Goal: Information Seeking & Learning: Check status

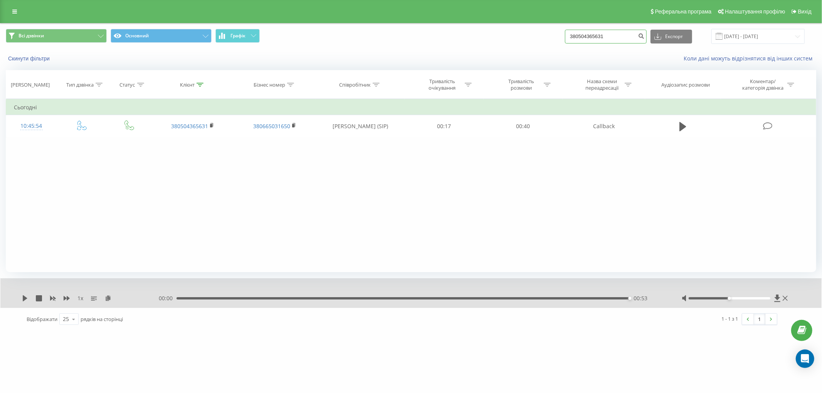
drag, startPoint x: 615, startPoint y: 37, endPoint x: 432, endPoint y: 29, distance: 183.2
click at [451, 29] on div "Всі дзвінки Основний Графік 380504365631 Експорт .csv .xls .xlsx 20.05.2025 - 2…" at bounding box center [411, 36] width 810 height 15
paste input "+380979014002"
drag, startPoint x: 583, startPoint y: 39, endPoint x: 555, endPoint y: 39, distance: 27.7
click at [555, 39] on div "Всі дзвінки Основний Графік +380979014002 Експорт .csv .xls .xlsx 20.05.2025 - …" at bounding box center [411, 36] width 810 height 15
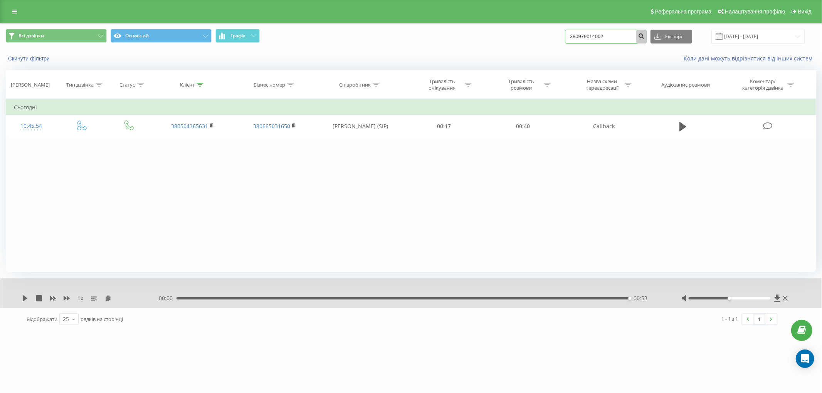
type input "380979014002"
click at [644, 36] on icon "submit" at bounding box center [641, 35] width 7 height 5
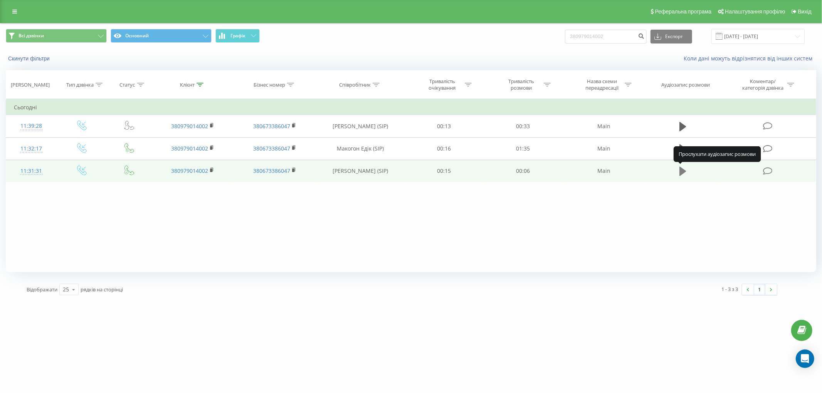
click at [680, 173] on icon at bounding box center [682, 171] width 7 height 9
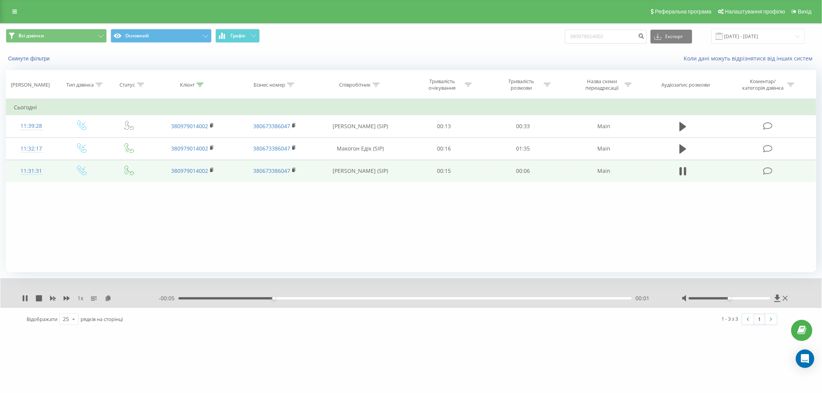
click at [407, 300] on div "- 00:05 00:01 00:01" at bounding box center [410, 299] width 503 height 8
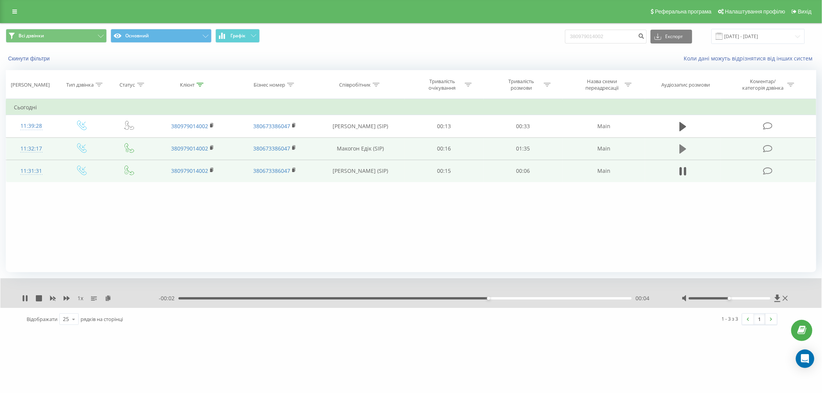
click at [686, 148] on icon at bounding box center [682, 148] width 7 height 9
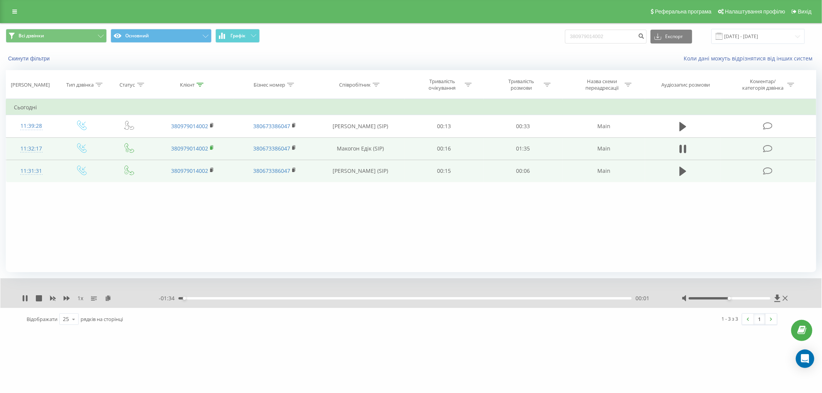
click at [212, 149] on rect at bounding box center [211, 147] width 2 height 3
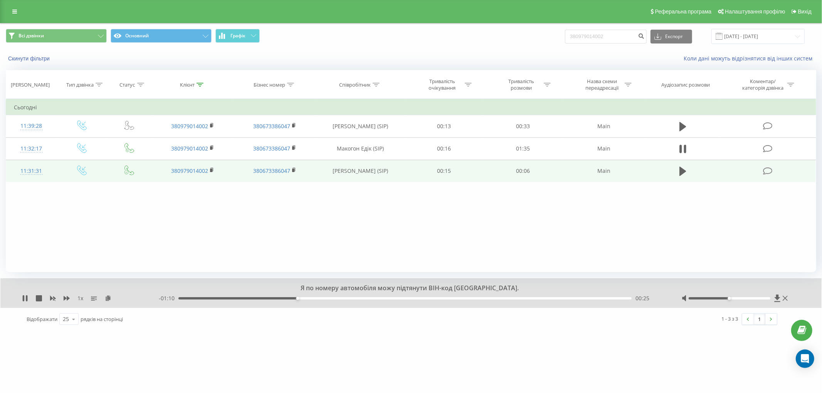
click at [56, 8] on div "Реферальна програма Налаштування профілю Вихід" at bounding box center [411, 11] width 822 height 23
click at [16, 14] on icon at bounding box center [14, 11] width 5 height 5
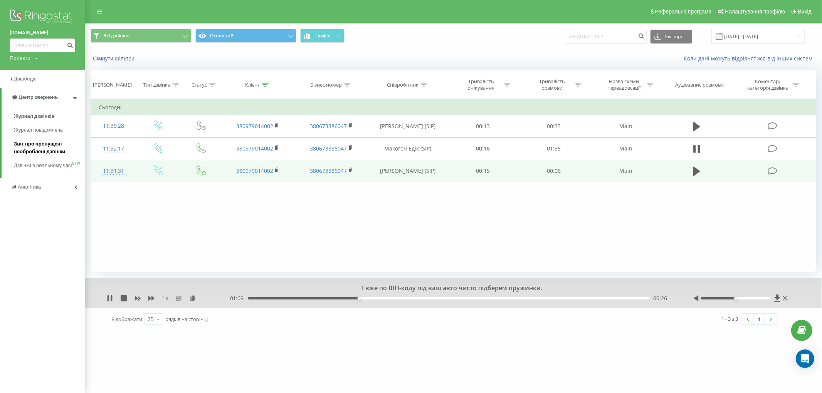
click at [39, 145] on span "Звіт про пропущені необроблені дзвінки" at bounding box center [47, 147] width 67 height 15
